Goal: Task Accomplishment & Management: Complete application form

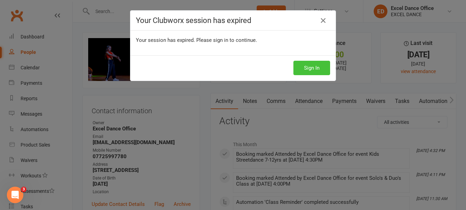
click at [308, 64] on button "Sign In" at bounding box center [311, 68] width 37 height 14
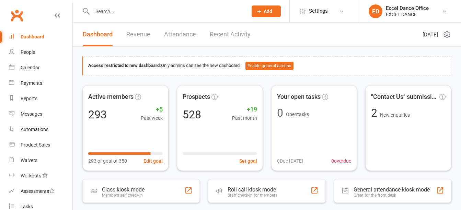
click at [265, 11] on span "Add" at bounding box center [268, 11] width 9 height 5
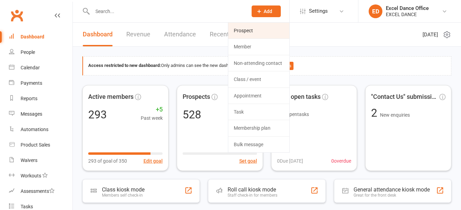
drag, startPoint x: 265, startPoint y: 11, endPoint x: 257, endPoint y: 28, distance: 18.9
click at [257, 22] on div "Prospect Member Non-attending contact Class / event Appointment Task Membership…" at bounding box center [266, 11] width 47 height 22
click at [252, 28] on link "Prospect" at bounding box center [258, 31] width 61 height 16
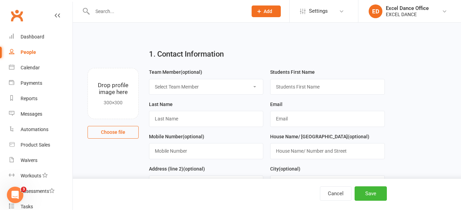
click at [228, 88] on select "Select Team Member Excel Dance Office [PERSON_NAME] Excel Dance [PERSON_NAME] […" at bounding box center [206, 86] width 114 height 15
select select "0"
click at [149, 79] on select "Select Team Member Excel Dance Office [PERSON_NAME] Excel Dance [PERSON_NAME] […" at bounding box center [206, 86] width 114 height 15
click at [306, 85] on input "text" at bounding box center [327, 87] width 114 height 16
type input "Grace"
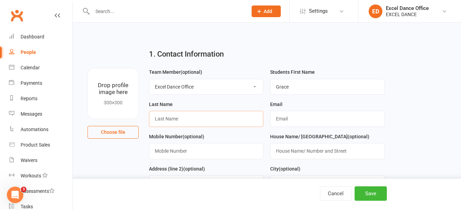
click at [234, 116] on input "text" at bounding box center [206, 119] width 114 height 16
type input "Johnson"
click at [347, 120] on input "text" at bounding box center [327, 119] width 114 height 16
paste input "escott87@live.co.uk"
type input "escott87@live.co.uk"
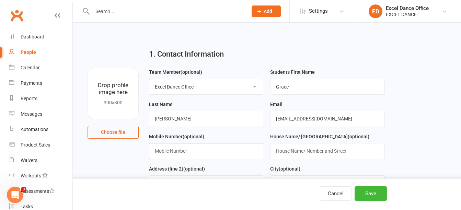
click at [190, 153] on input "text" at bounding box center [206, 151] width 114 height 16
paste input "+44 114 327 4620"
type input "+44 114 327 4620"
click at [376, 193] on button "Save" at bounding box center [371, 193] width 32 height 14
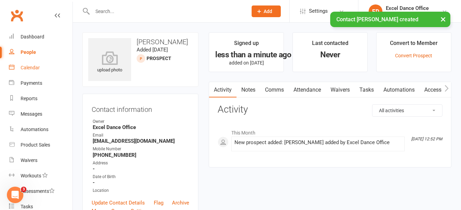
click at [32, 66] on div "Calendar" at bounding box center [30, 67] width 19 height 5
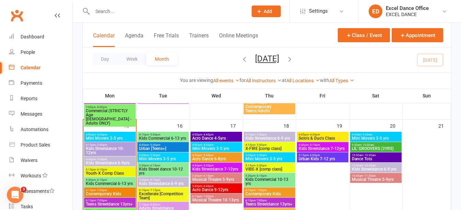
scroll to position [241, 0]
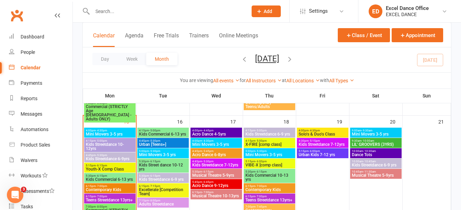
click at [215, 150] on span "4:45pm - 5:45pm" at bounding box center [216, 151] width 49 height 3
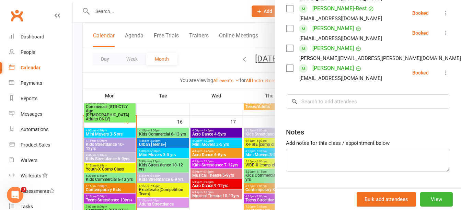
scroll to position [275, 0]
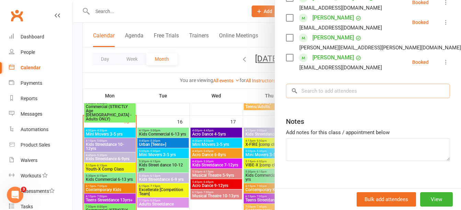
click at [343, 98] on input "search" at bounding box center [368, 91] width 164 height 14
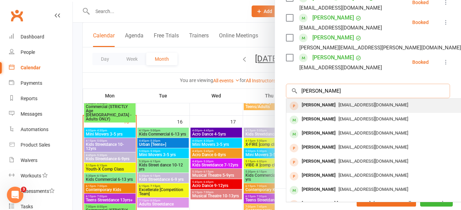
type input "grace joh"
click at [355, 110] on div "escott87@live.co.uk" at bounding box center [389, 105] width 200 height 10
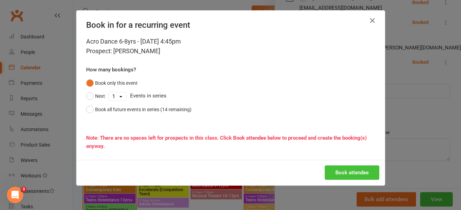
click at [341, 174] on button "Book attendee" at bounding box center [352, 172] width 55 height 14
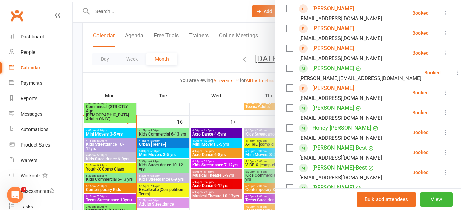
scroll to position [121, 0]
